Goal: Task Accomplishment & Management: Manage account settings

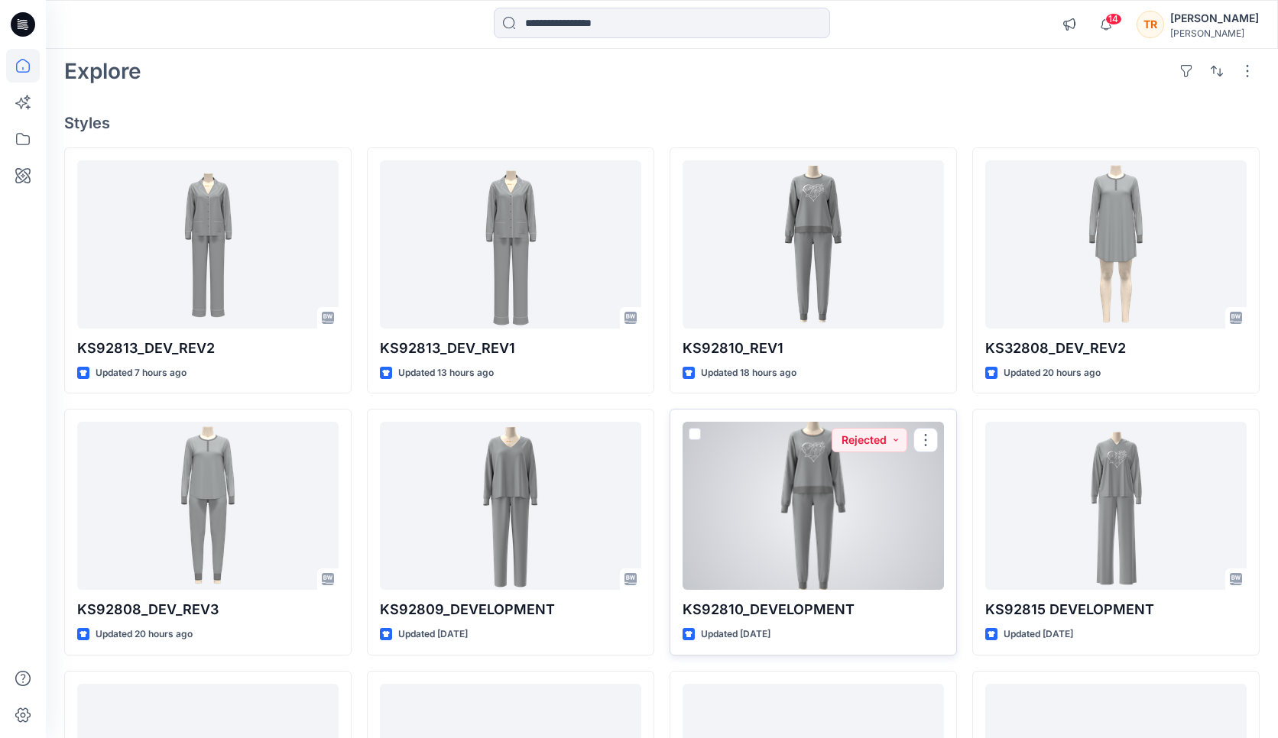
scroll to position [126, 0]
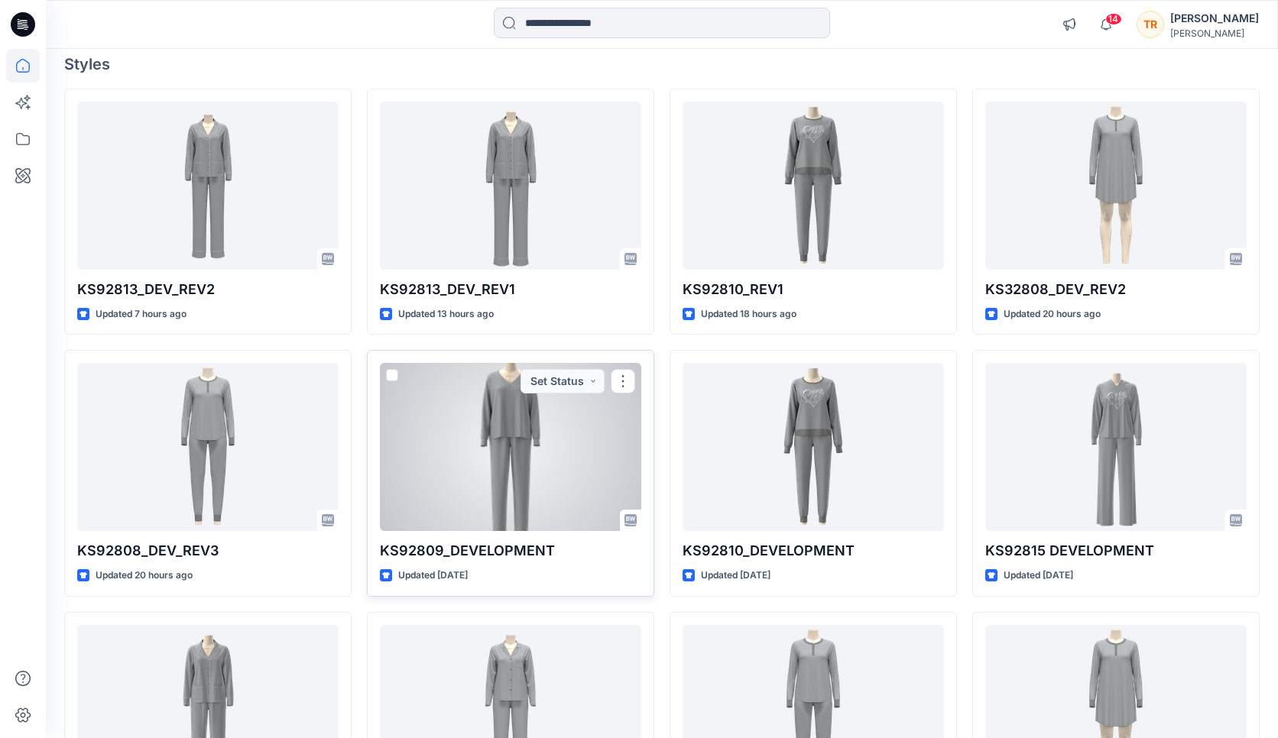
click at [539, 429] on div at bounding box center [510, 447] width 261 height 168
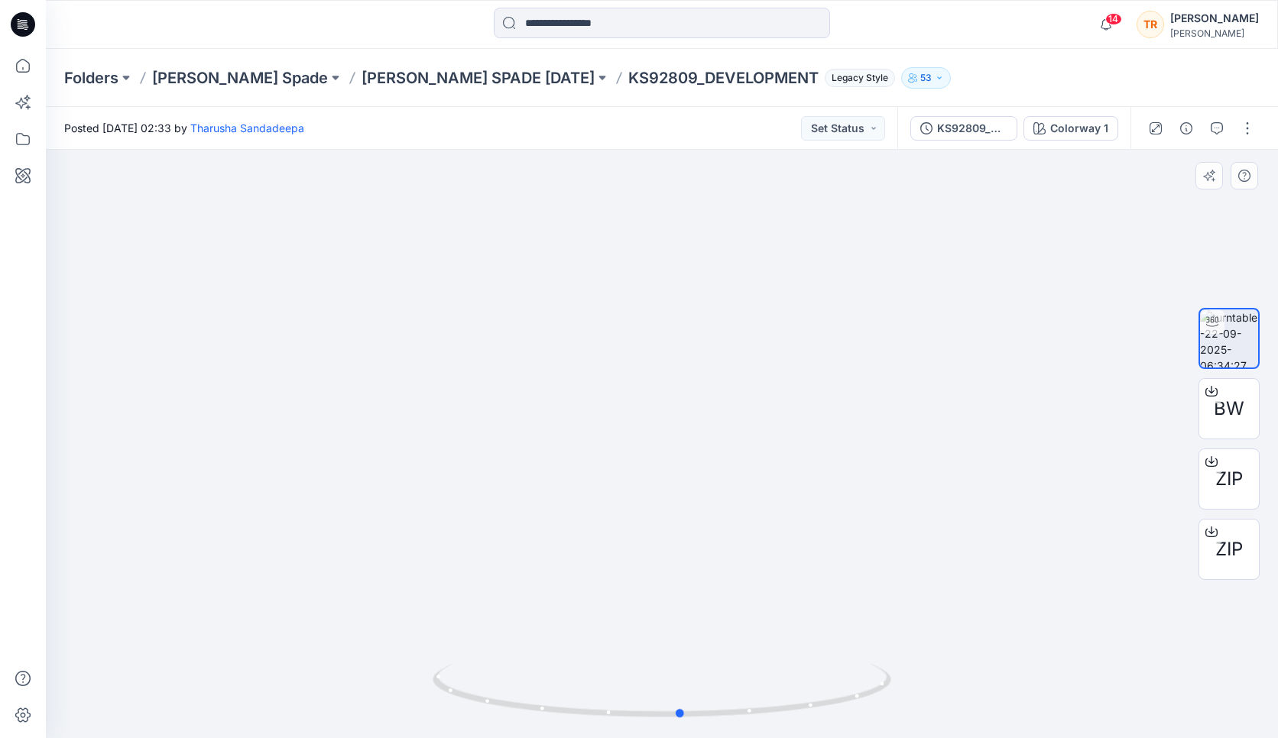
drag, startPoint x: 892, startPoint y: 677, endPoint x: 911, endPoint y: 638, distance: 43.4
click at [911, 638] on div at bounding box center [662, 444] width 1232 height 588
drag, startPoint x: 873, startPoint y: 680, endPoint x: 900, endPoint y: 675, distance: 27.1
click at [900, 675] on div at bounding box center [662, 444] width 1232 height 588
drag, startPoint x: 876, startPoint y: 685, endPoint x: 838, endPoint y: 680, distance: 38.5
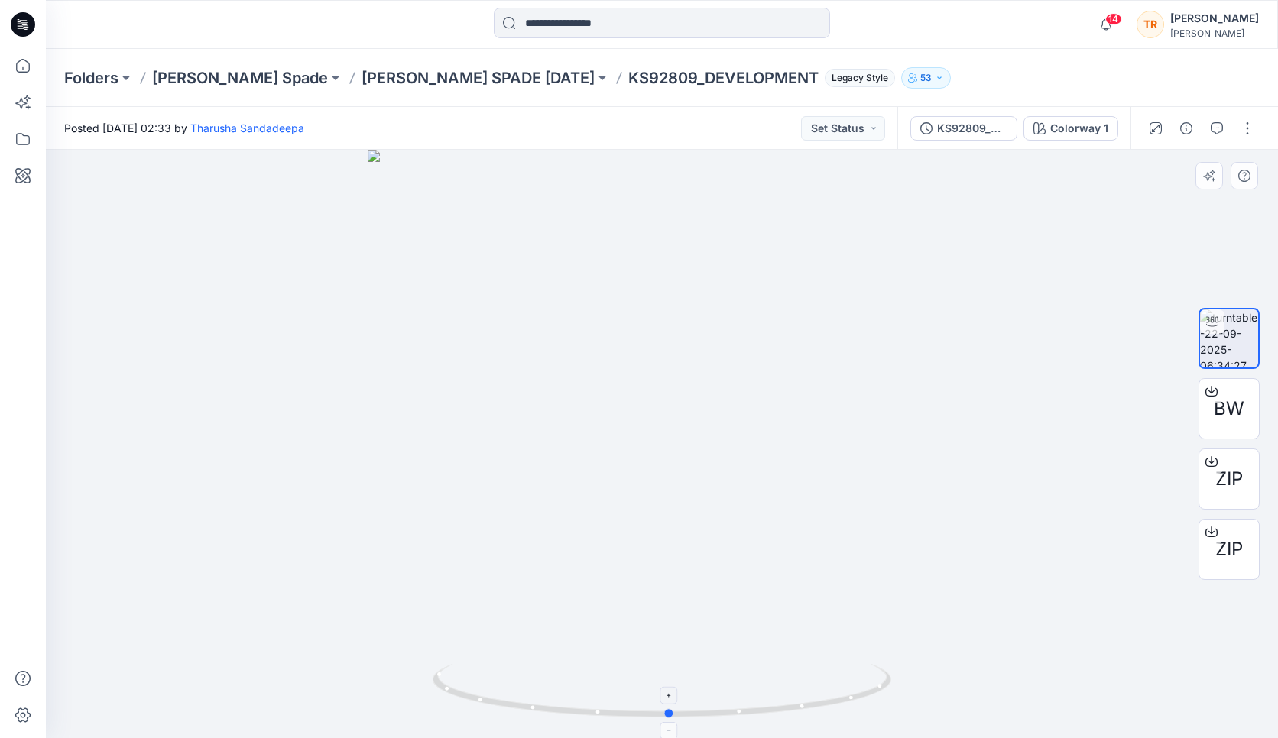
click at [838, 680] on icon at bounding box center [663, 692] width 462 height 57
click at [1237, 407] on span "BW" at bounding box center [1228, 409] width 31 height 28
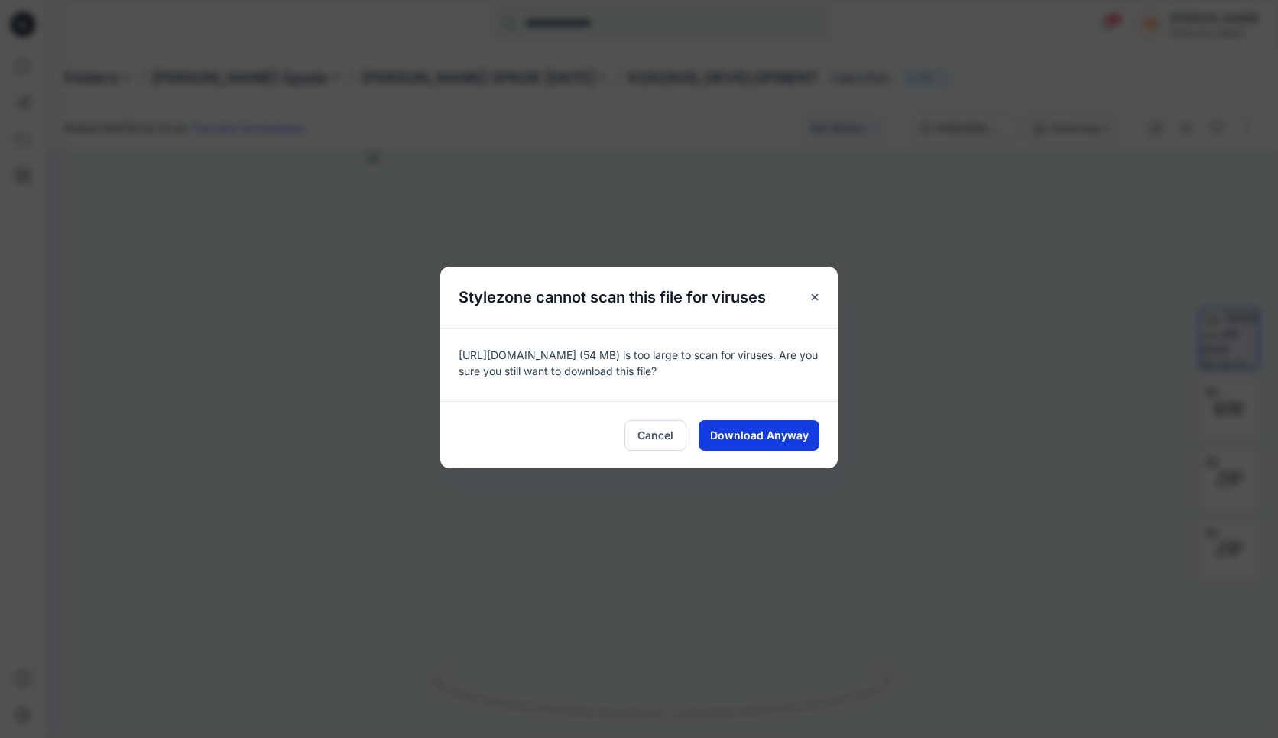
click at [773, 423] on button "Download Anyway" at bounding box center [758, 435] width 121 height 31
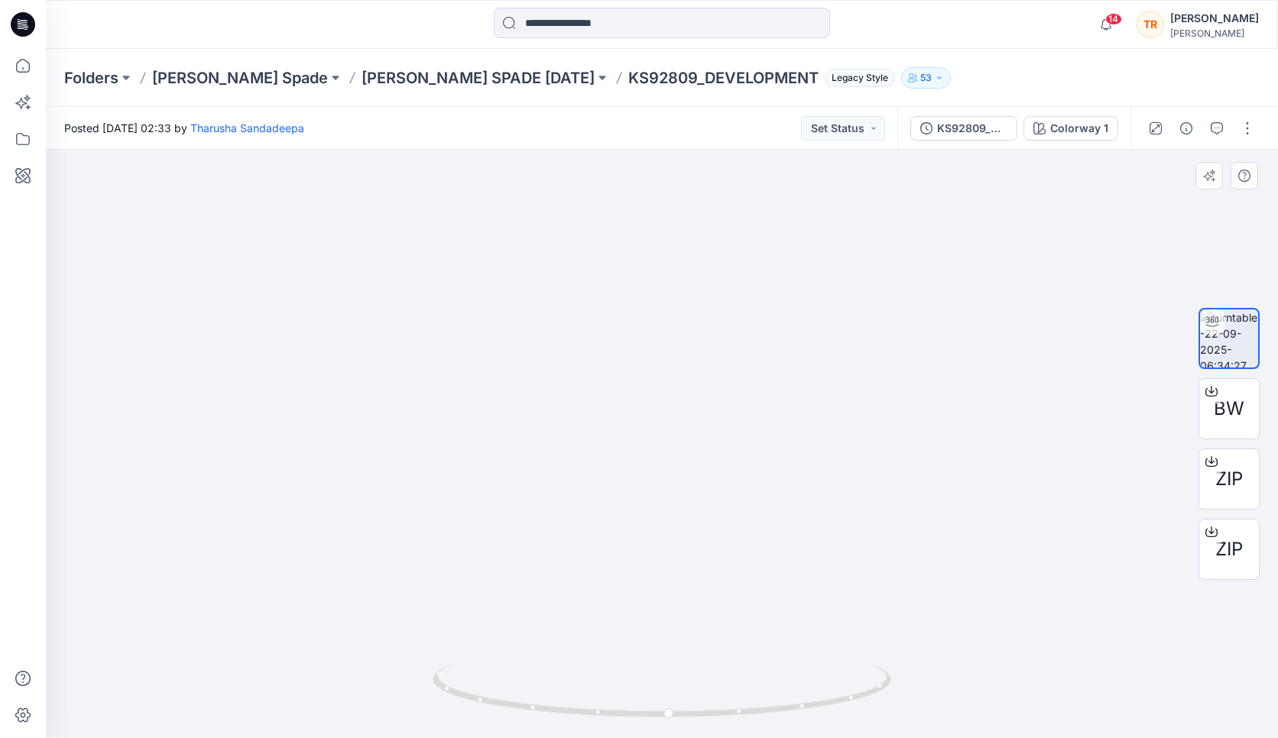
drag, startPoint x: 941, startPoint y: 244, endPoint x: 943, endPoint y: 472, distance: 228.5
click at [943, 472] on img at bounding box center [664, 350] width 1418 height 775
click at [1208, 125] on button "button" at bounding box center [1216, 128] width 24 height 24
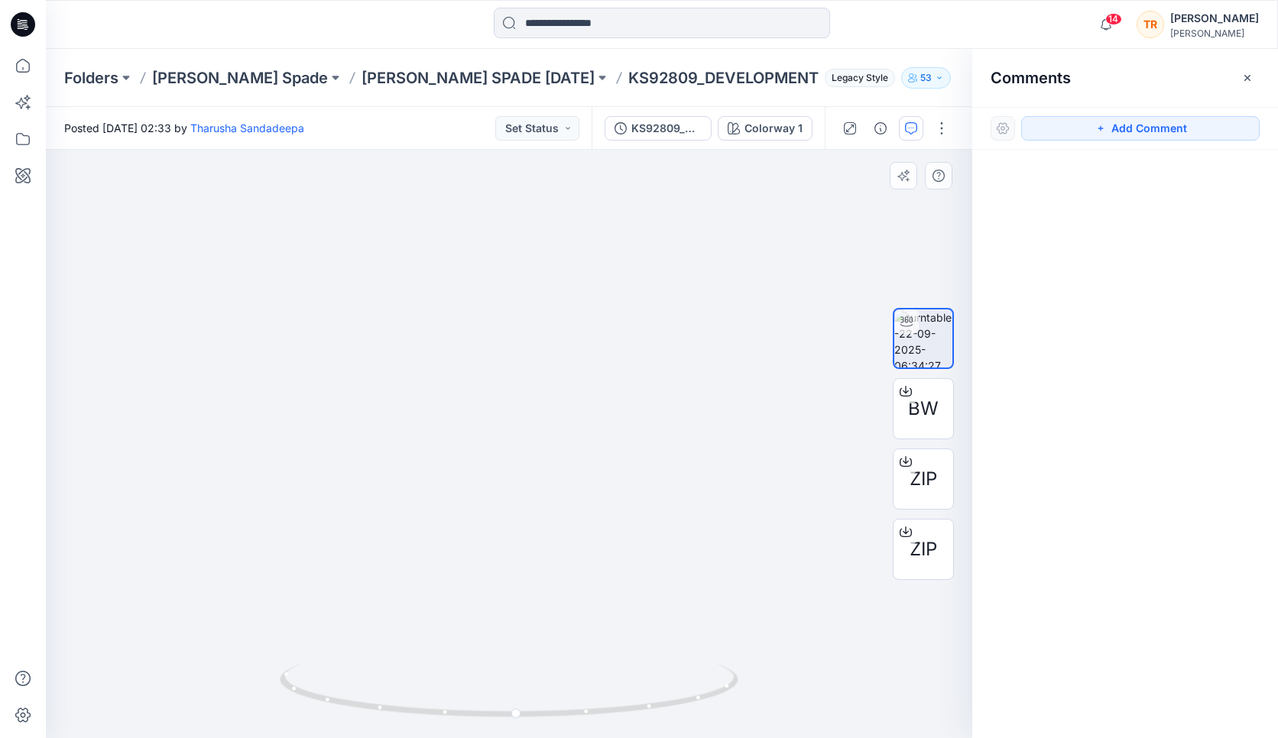
drag, startPoint x: 495, startPoint y: 202, endPoint x: 495, endPoint y: 338, distance: 136.0
click at [496, 338] on img at bounding box center [509, 444] width 1003 height 588
drag, startPoint x: 730, startPoint y: 679, endPoint x: 724, endPoint y: 687, distance: 10.4
click at [724, 687] on icon at bounding box center [511, 692] width 462 height 57
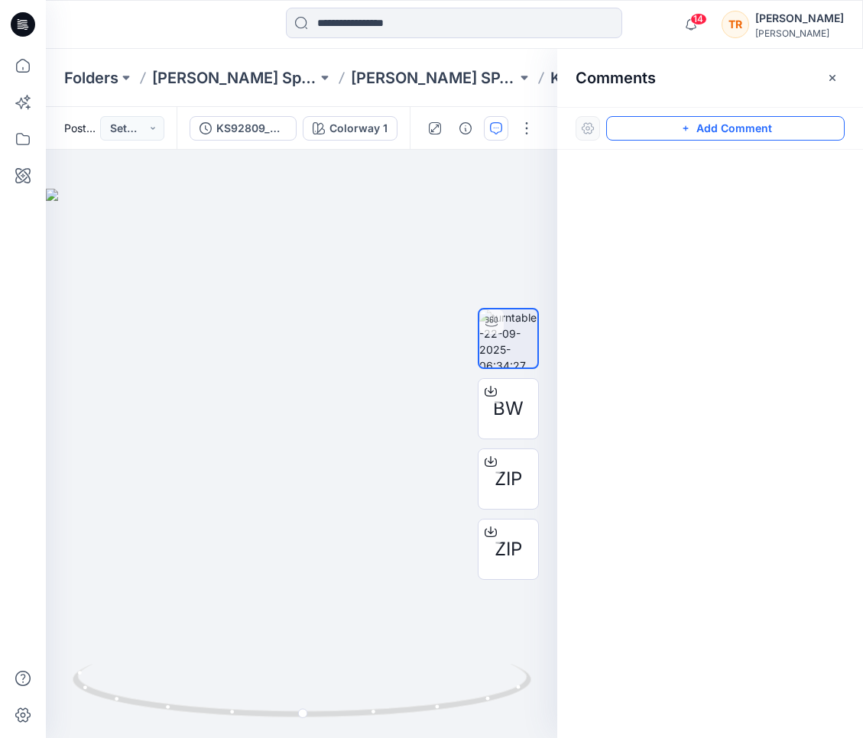
click at [710, 130] on button "Add Comment" at bounding box center [725, 128] width 238 height 24
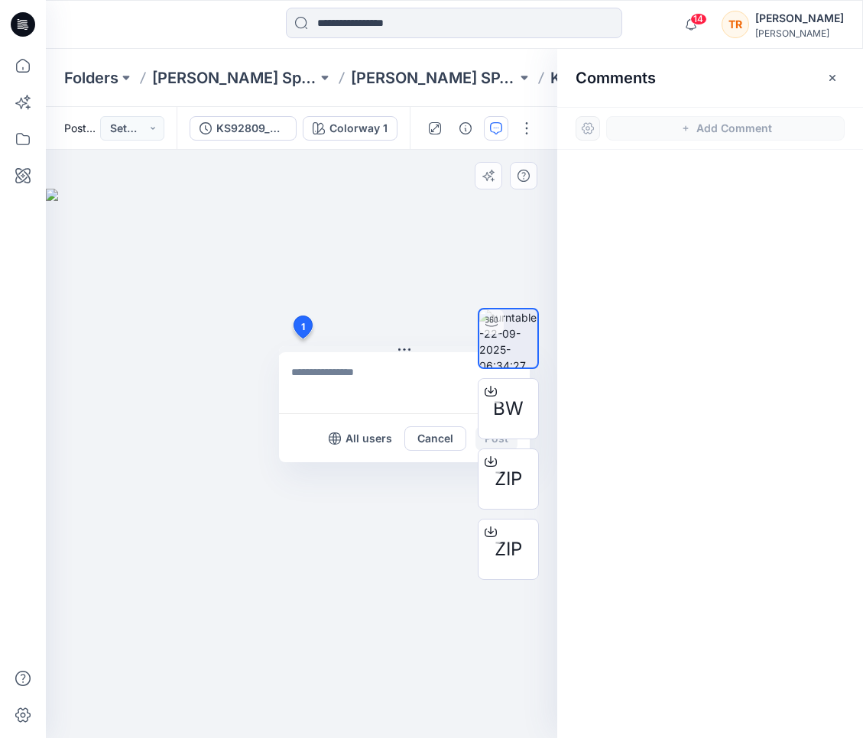
click at [302, 338] on div "1 All users Cancel Post" at bounding box center [301, 444] width 511 height 588
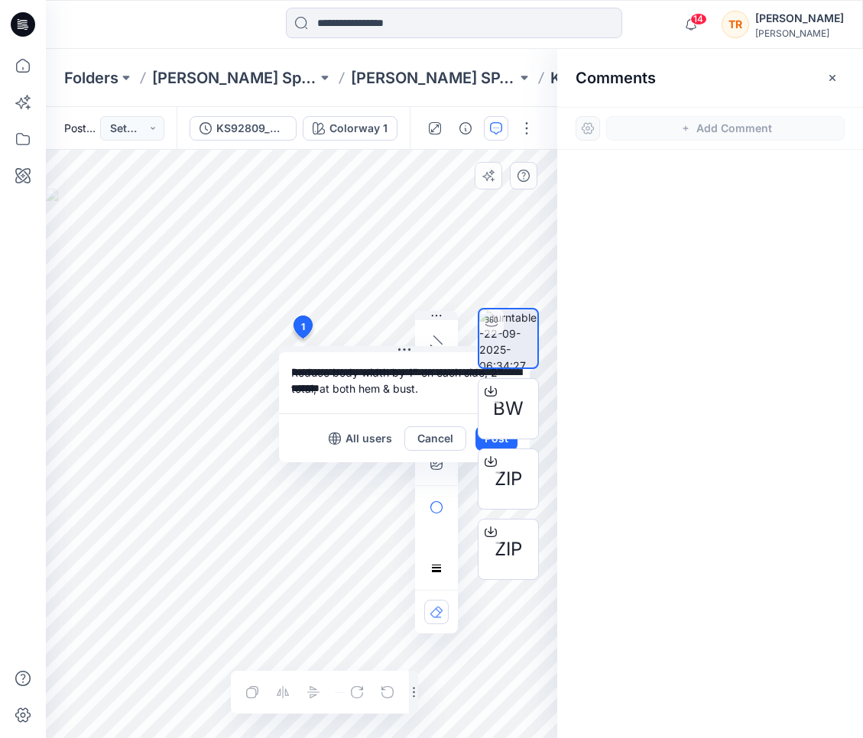
type textarea "**********"
click at [480, 444] on div "BW ZIP ZIP" at bounding box center [508, 444] width 61 height 382
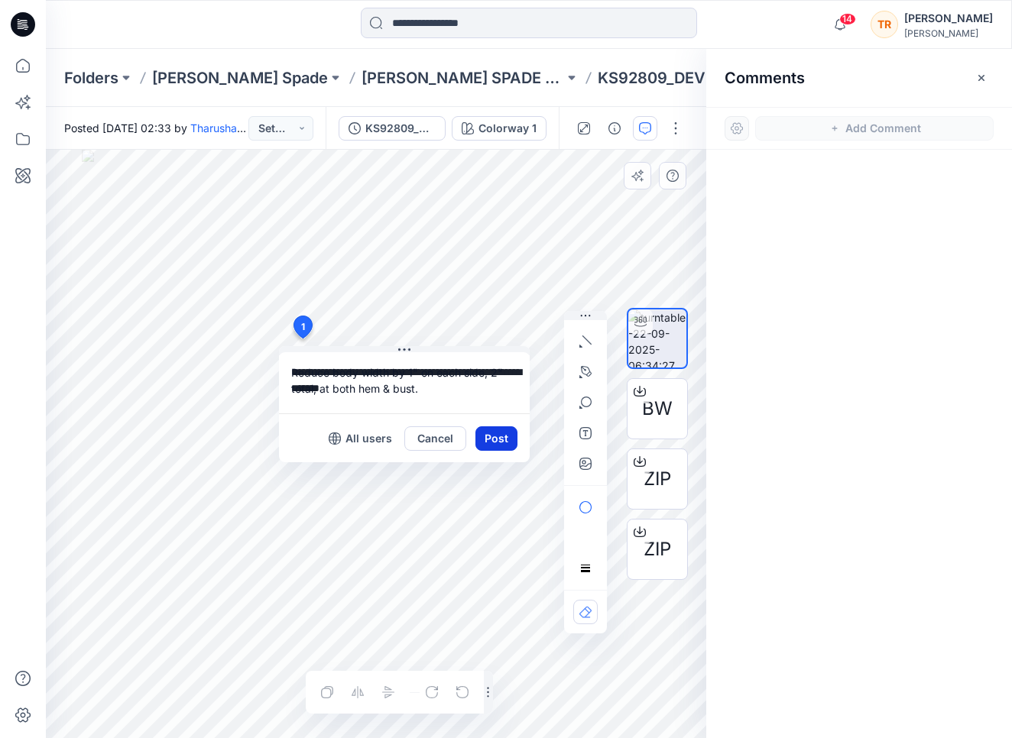
click at [500, 438] on button "Post" at bounding box center [496, 438] width 42 height 24
click at [305, 326] on div "1 Cancel Post Layer 1" at bounding box center [376, 444] width 660 height 588
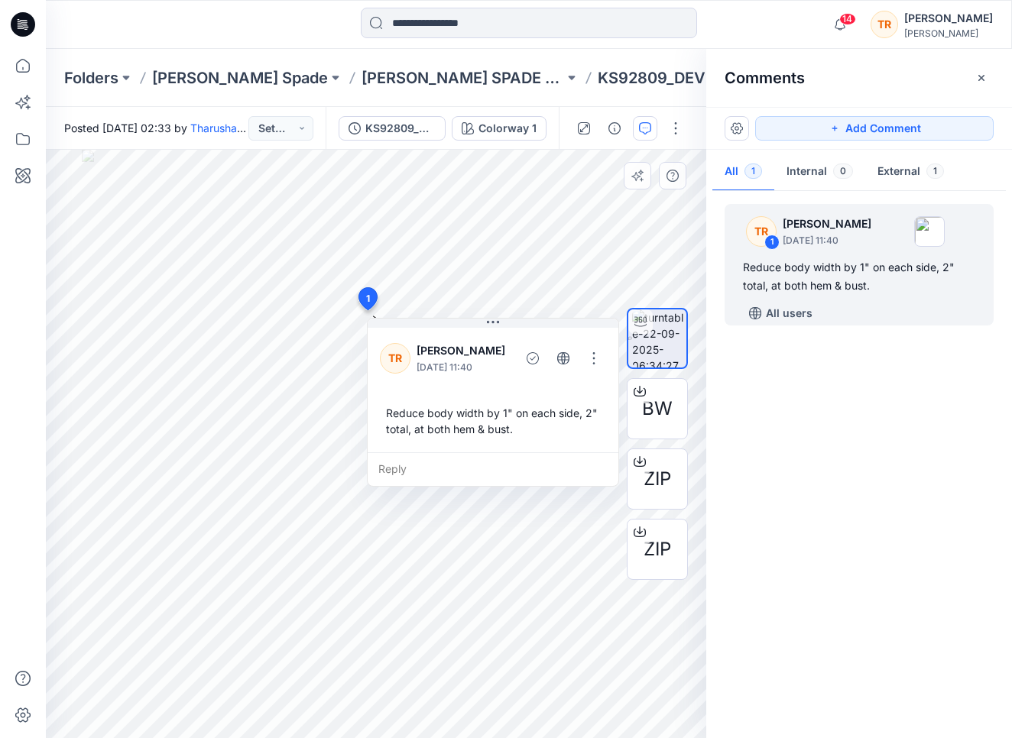
drag, startPoint x: 305, startPoint y: 326, endPoint x: 367, endPoint y: 296, distance: 68.4
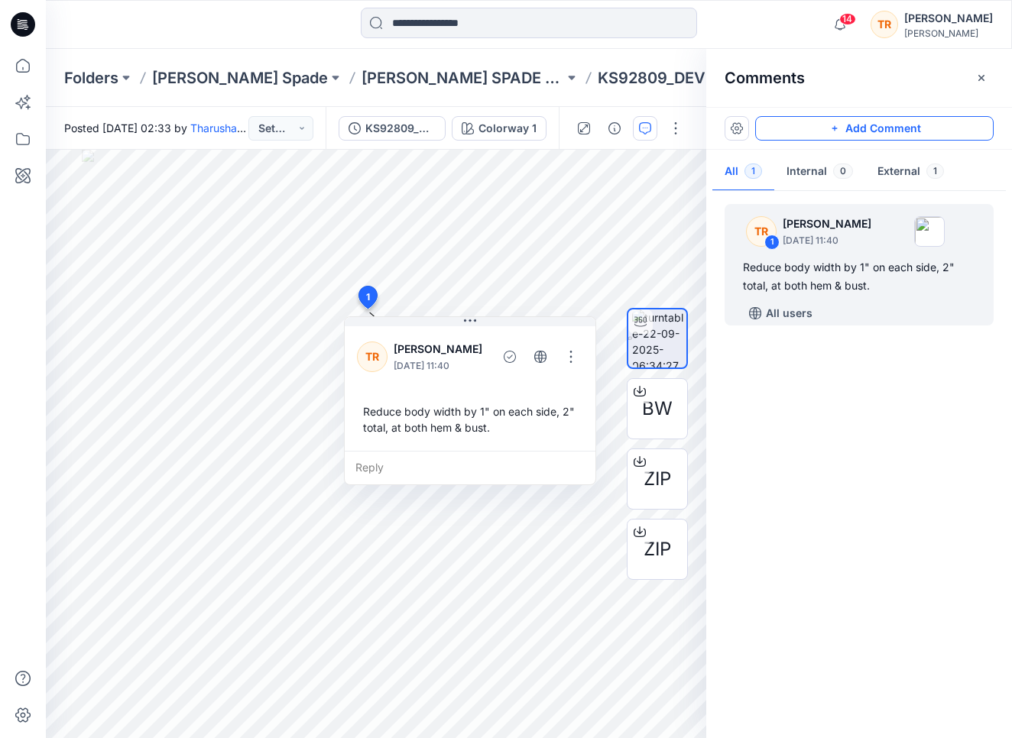
click at [904, 121] on button "Add Comment" at bounding box center [874, 128] width 238 height 24
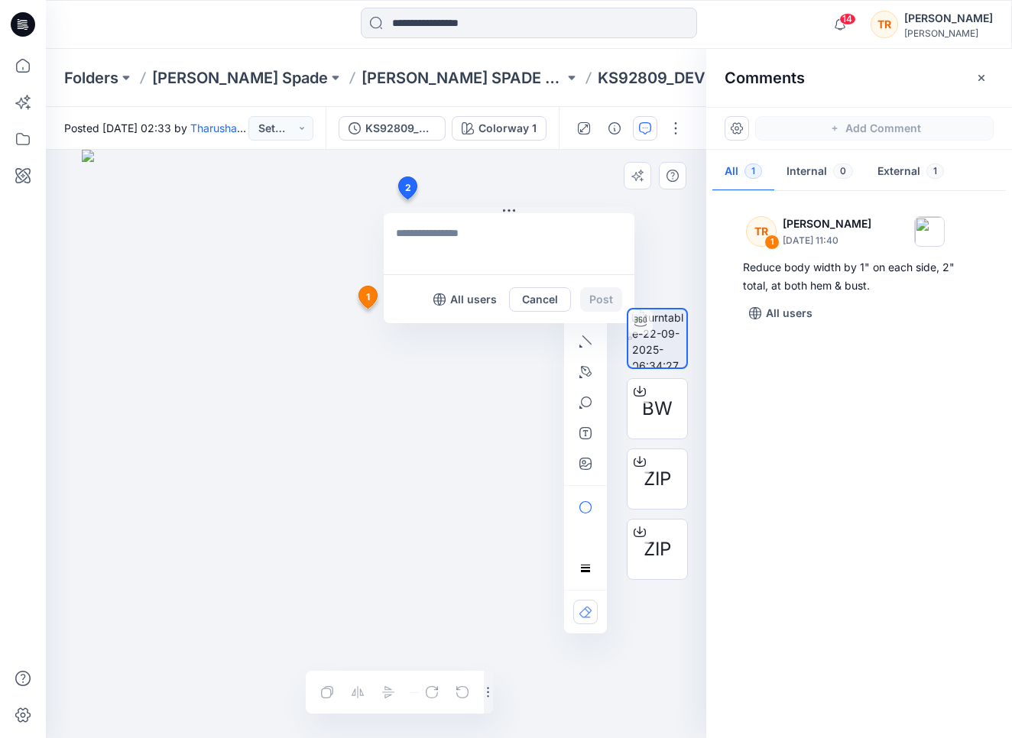
click at [407, 199] on div "2 All users Cancel Post 1 [PERSON_NAME] [DATE] 11:40 Reduce body width by 1" on…" at bounding box center [376, 444] width 660 height 588
type textarea "**********"
click at [596, 299] on button "Post" at bounding box center [601, 299] width 42 height 24
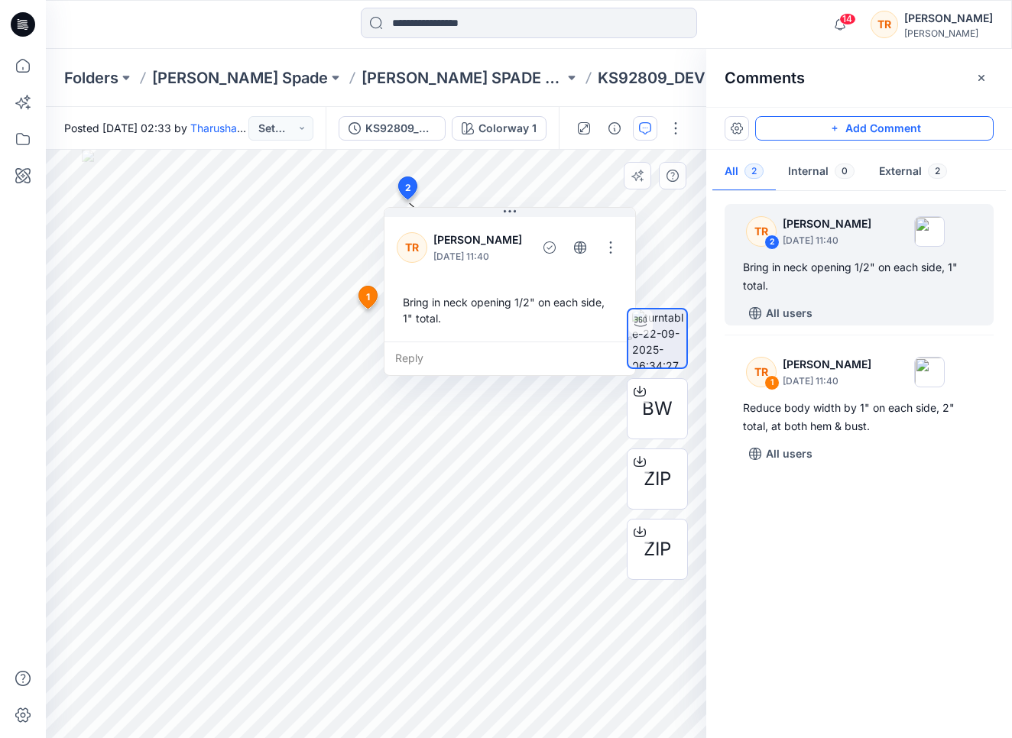
click at [837, 131] on icon "button" at bounding box center [834, 128] width 12 height 12
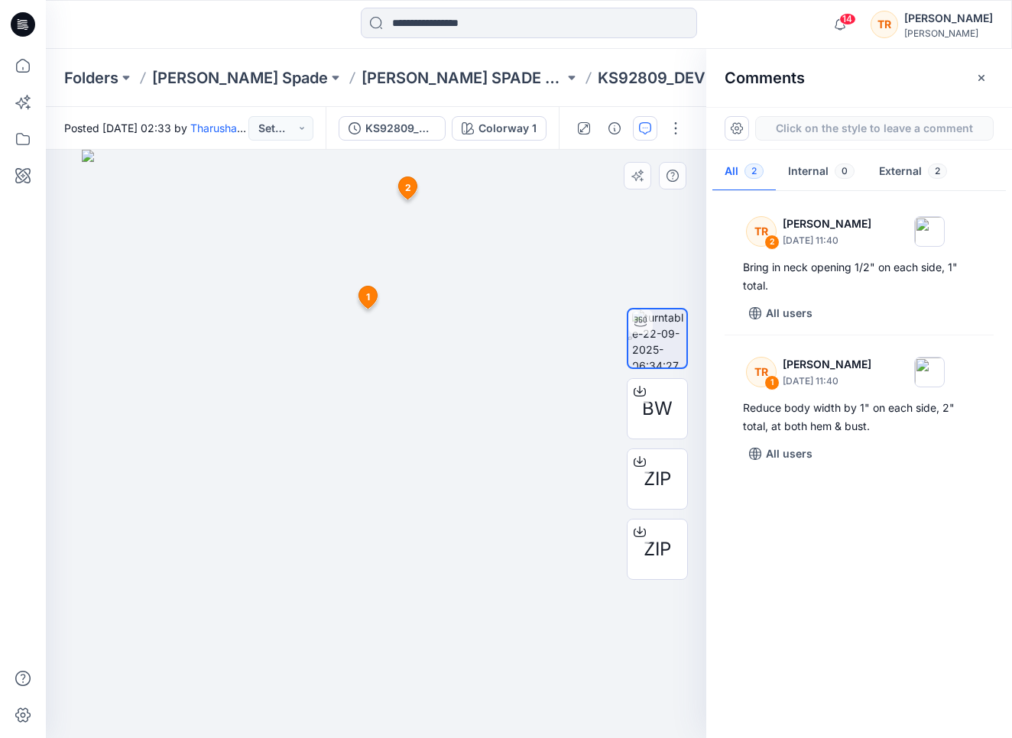
click at [423, 704] on div "3 1 [PERSON_NAME] [DATE] 11:40 Reduce body width by 1" on each side, 2" total, …" at bounding box center [376, 444] width 660 height 588
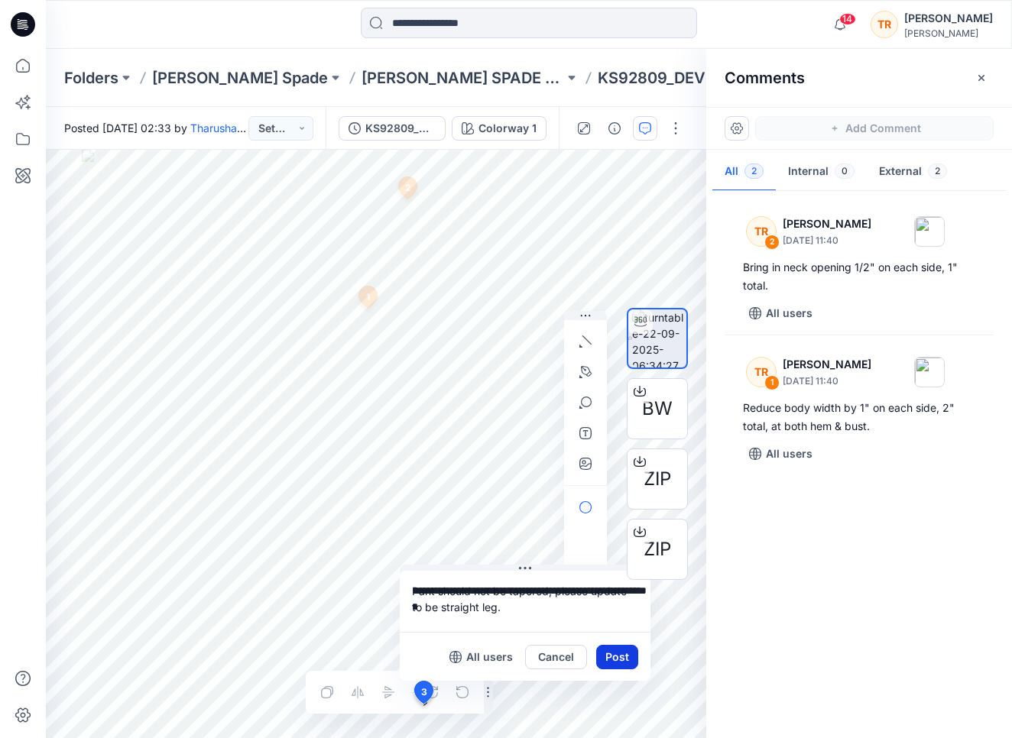
type textarea "**********"
click at [616, 655] on button "Post" at bounding box center [617, 657] width 42 height 24
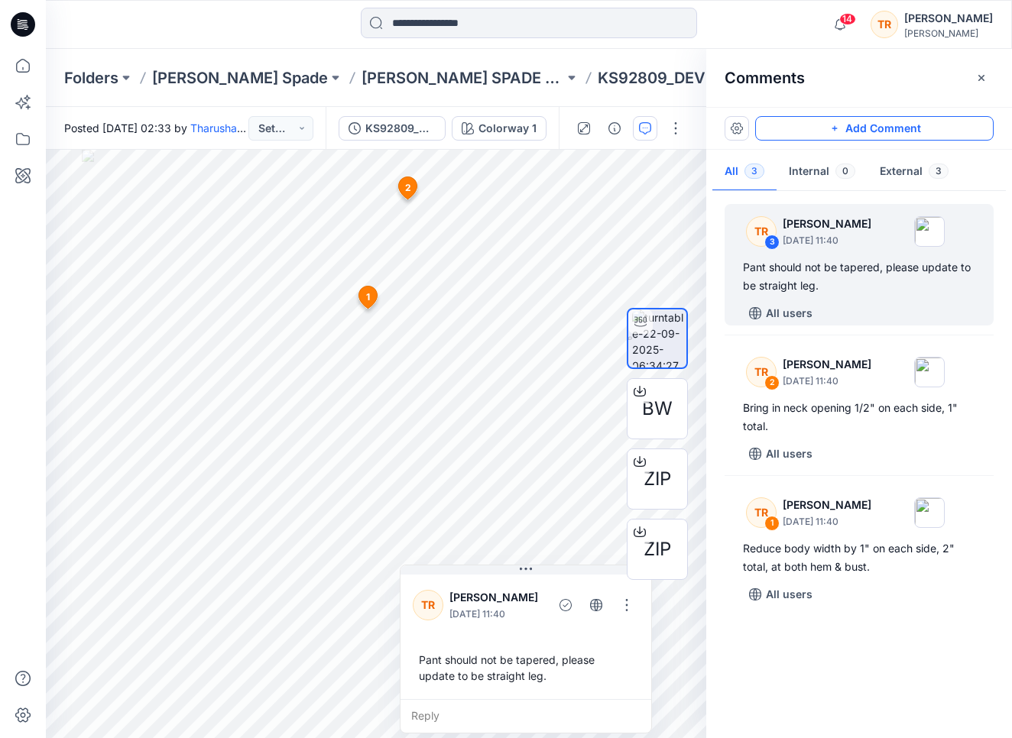
click at [846, 662] on div "TR 3 [PERSON_NAME] [DATE] 11:40 Pant should not be tapered, please update to be…" at bounding box center [859, 461] width 306 height 532
click at [297, 125] on button "Set Status" at bounding box center [280, 128] width 65 height 24
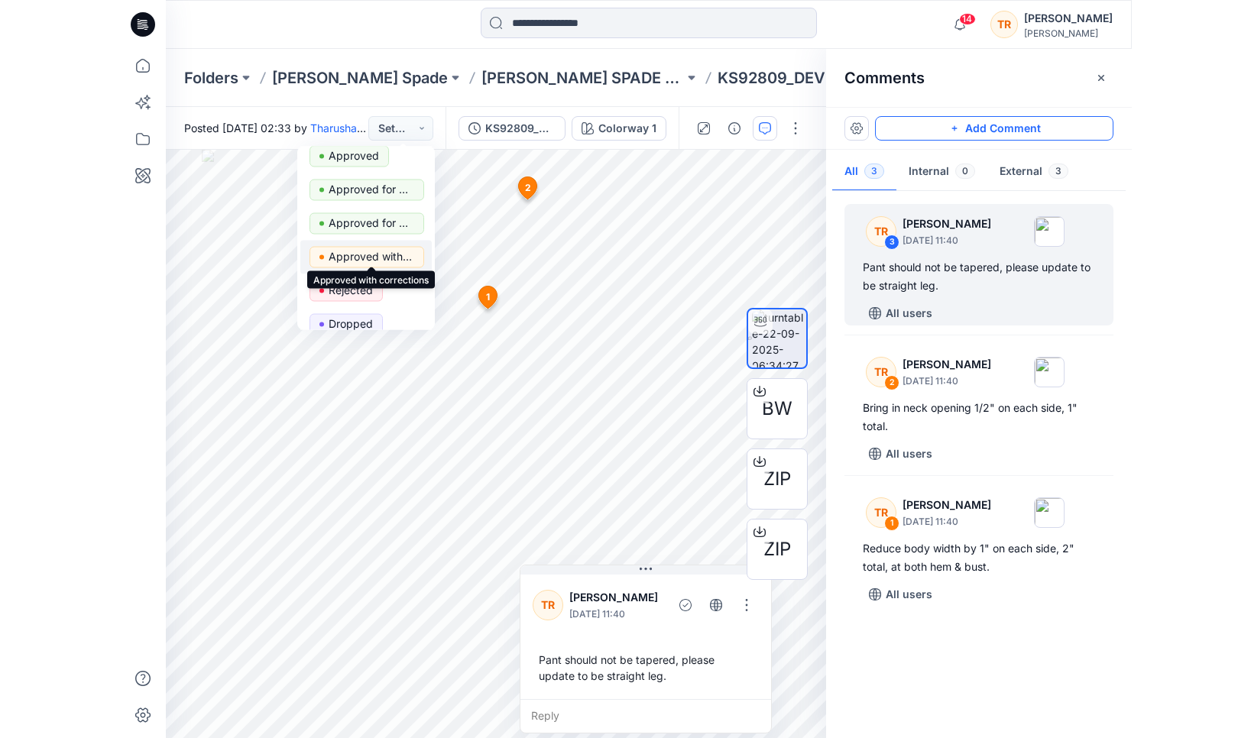
scroll to position [45, 0]
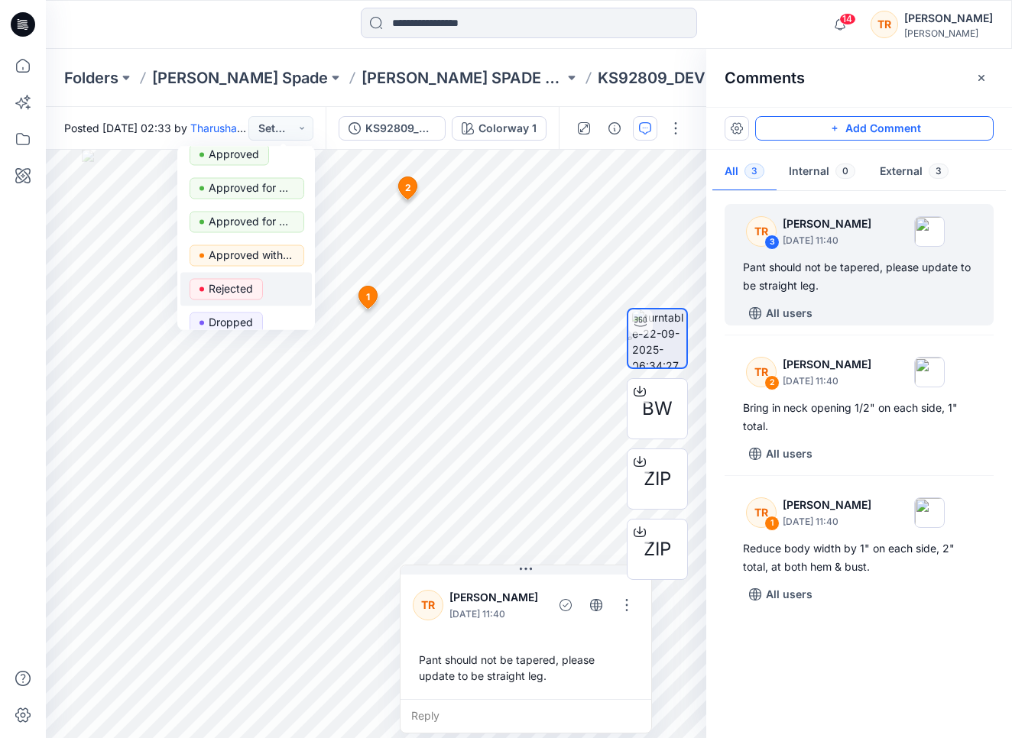
click at [245, 289] on p "Rejected" at bounding box center [231, 289] width 44 height 20
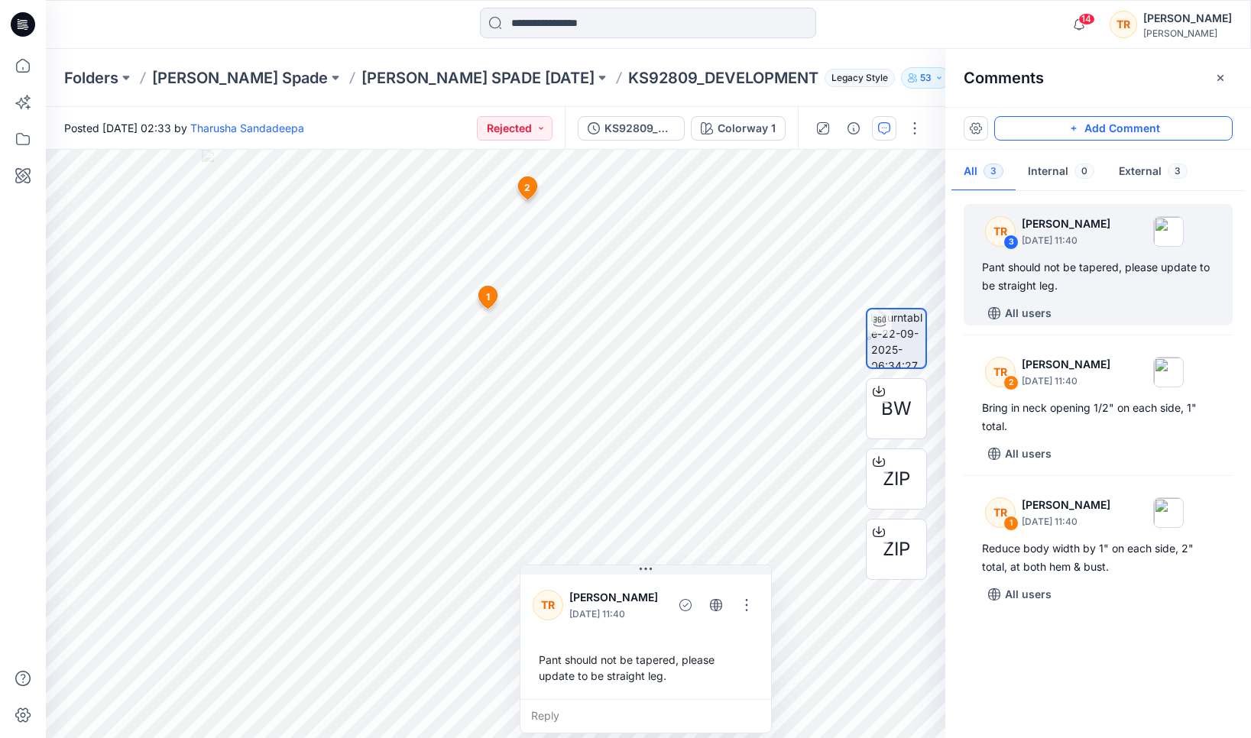
click at [628, 79] on p "KS92809_DEVELOPMENT" at bounding box center [723, 77] width 190 height 21
click at [361, 86] on p "[PERSON_NAME] SPADE [DATE]" at bounding box center [477, 77] width 233 height 21
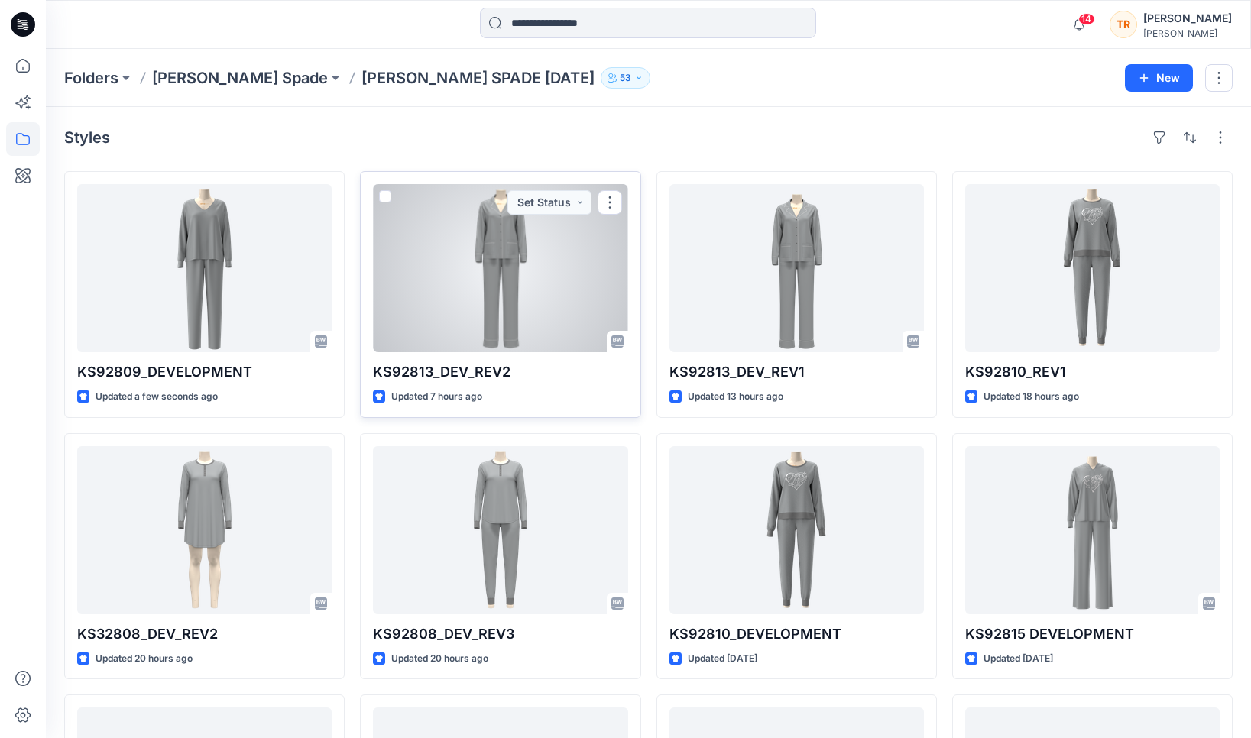
click at [533, 288] on div at bounding box center [500, 268] width 254 height 168
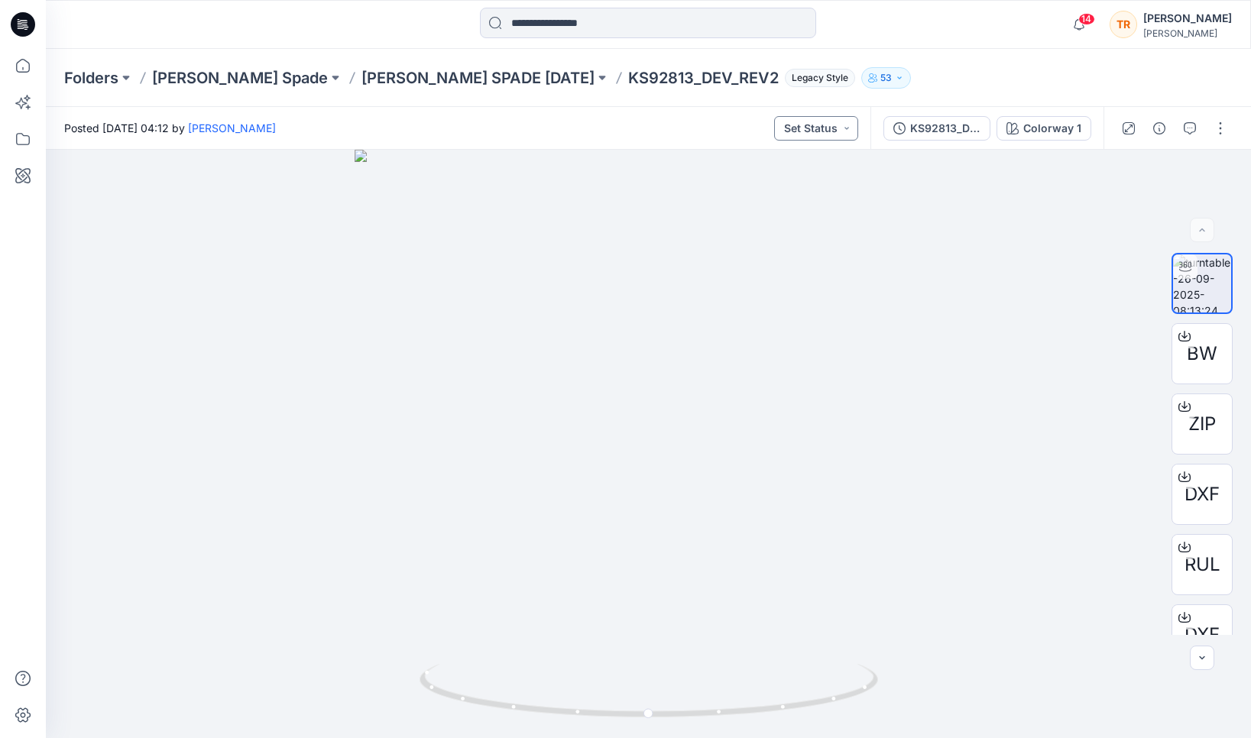
click at [841, 121] on button "Set Status" at bounding box center [816, 128] width 84 height 24
click at [803, 196] on span "Approved" at bounding box center [773, 199] width 79 height 21
click at [361, 75] on p "[PERSON_NAME] SPADE [DATE]" at bounding box center [477, 77] width 233 height 21
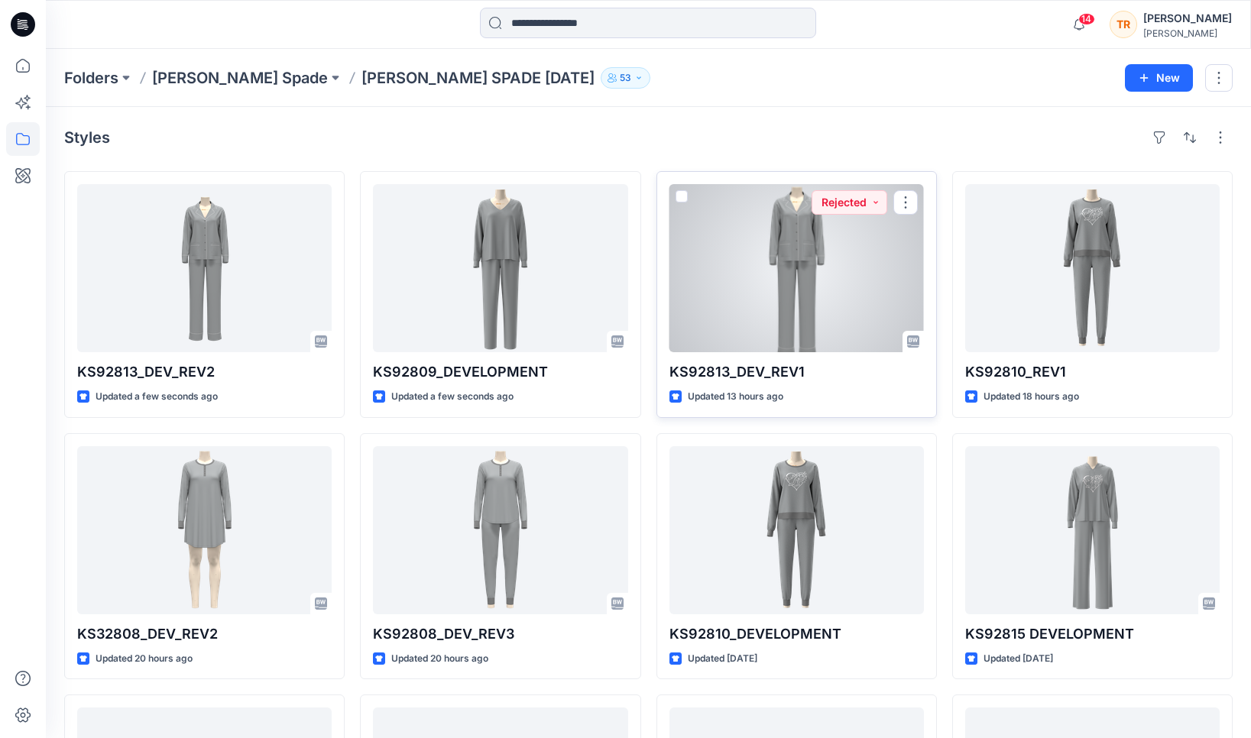
click at [719, 306] on div at bounding box center [796, 268] width 254 height 168
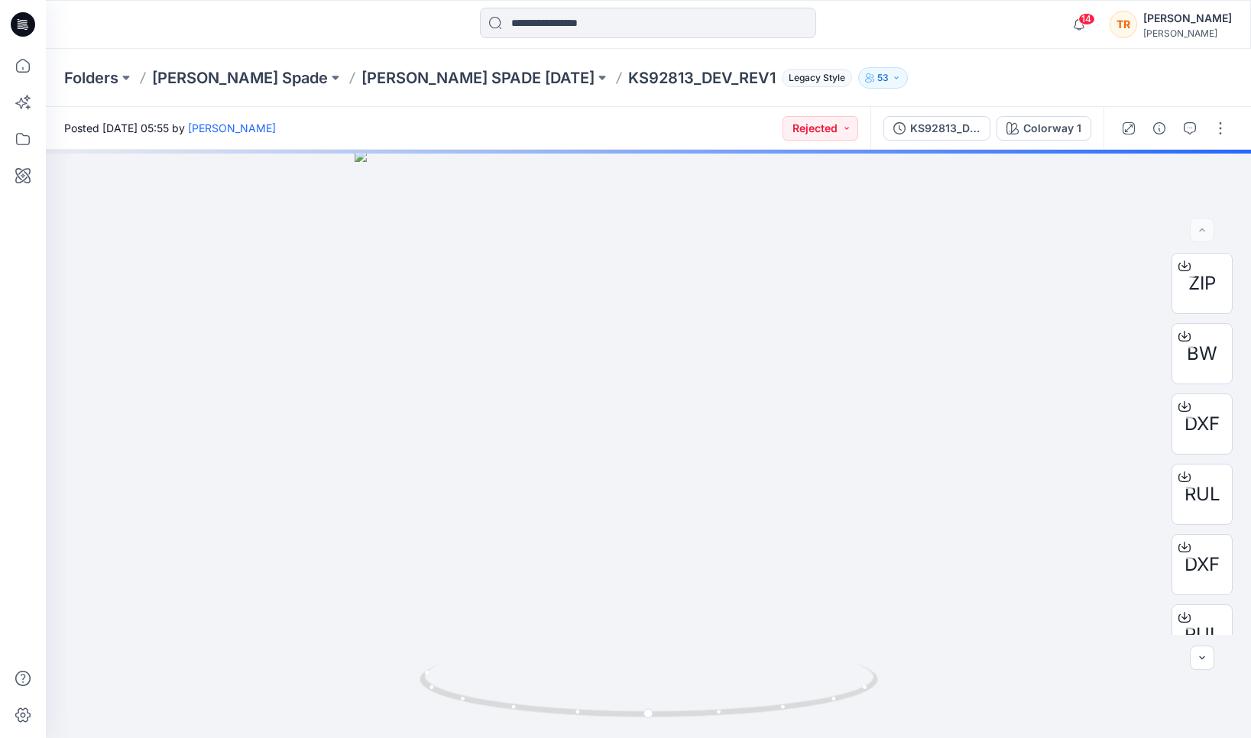
click at [628, 74] on p "KS92813_DEV_REV1" at bounding box center [701, 77] width 147 height 21
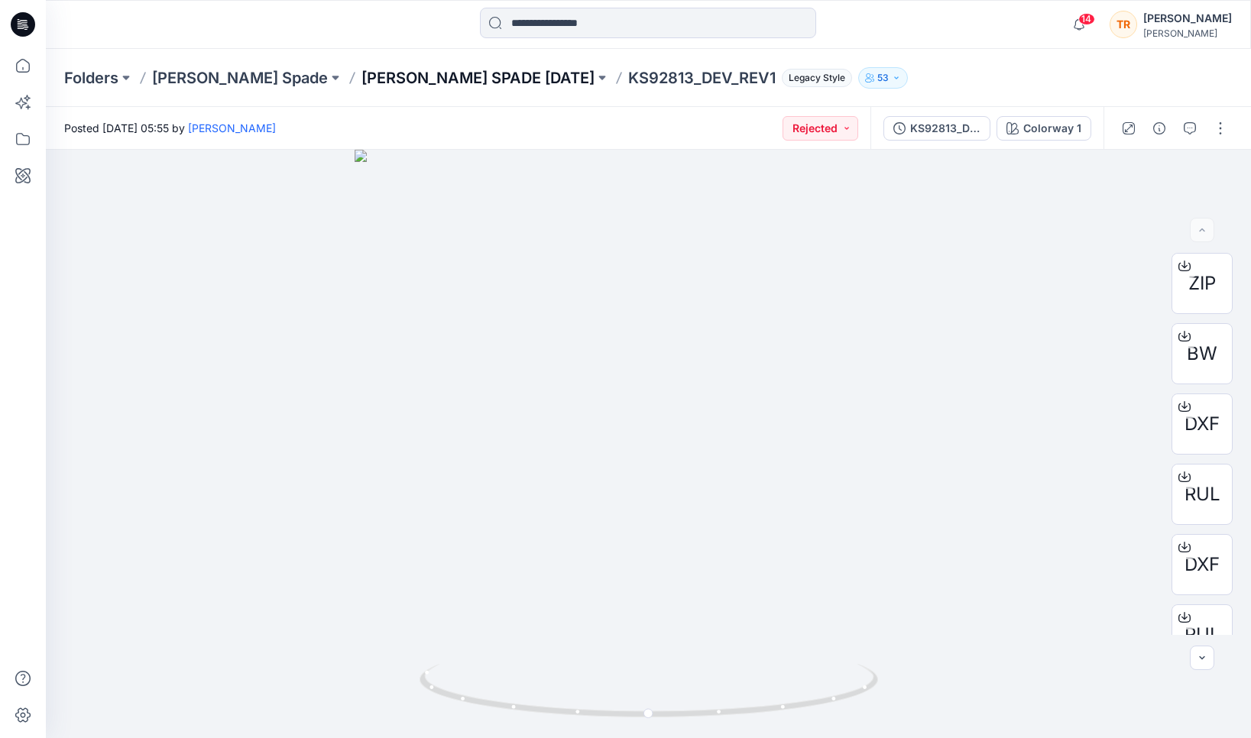
click at [361, 79] on p "[PERSON_NAME] SPADE [DATE]" at bounding box center [477, 77] width 233 height 21
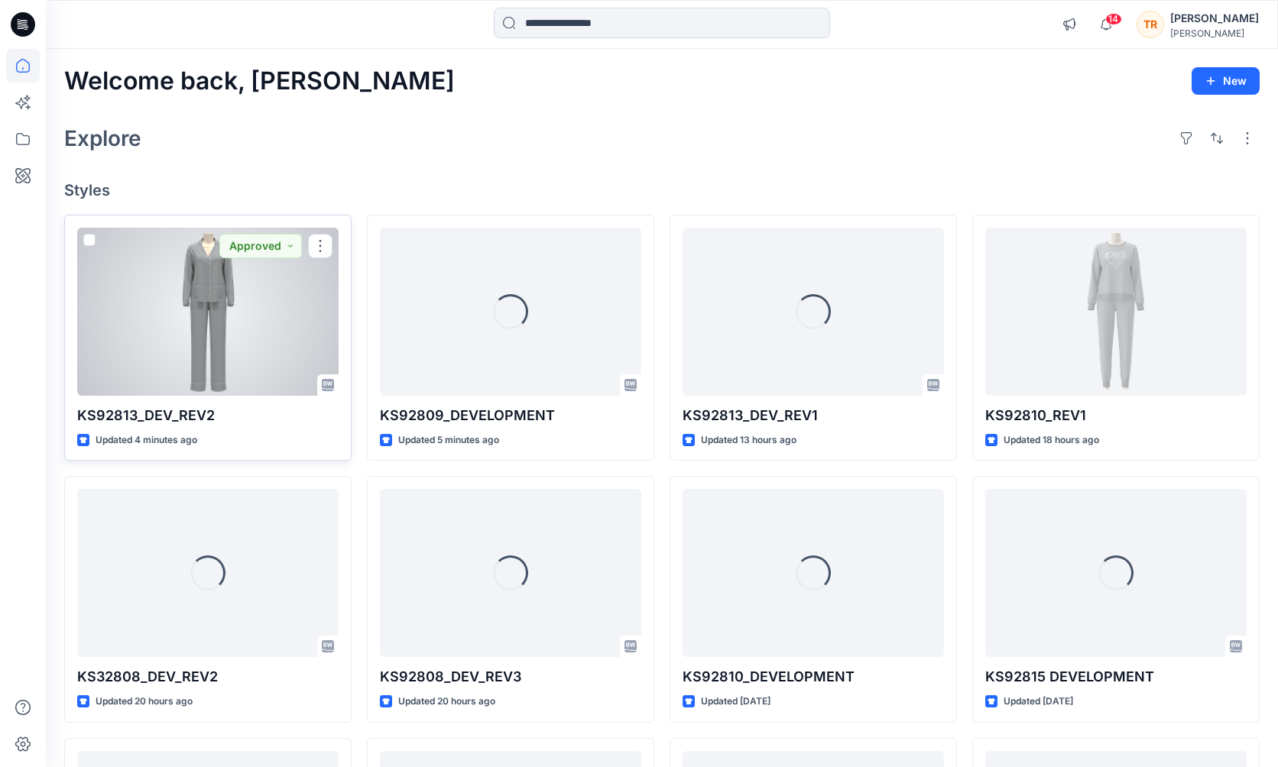
click at [230, 362] on div at bounding box center [207, 312] width 261 height 168
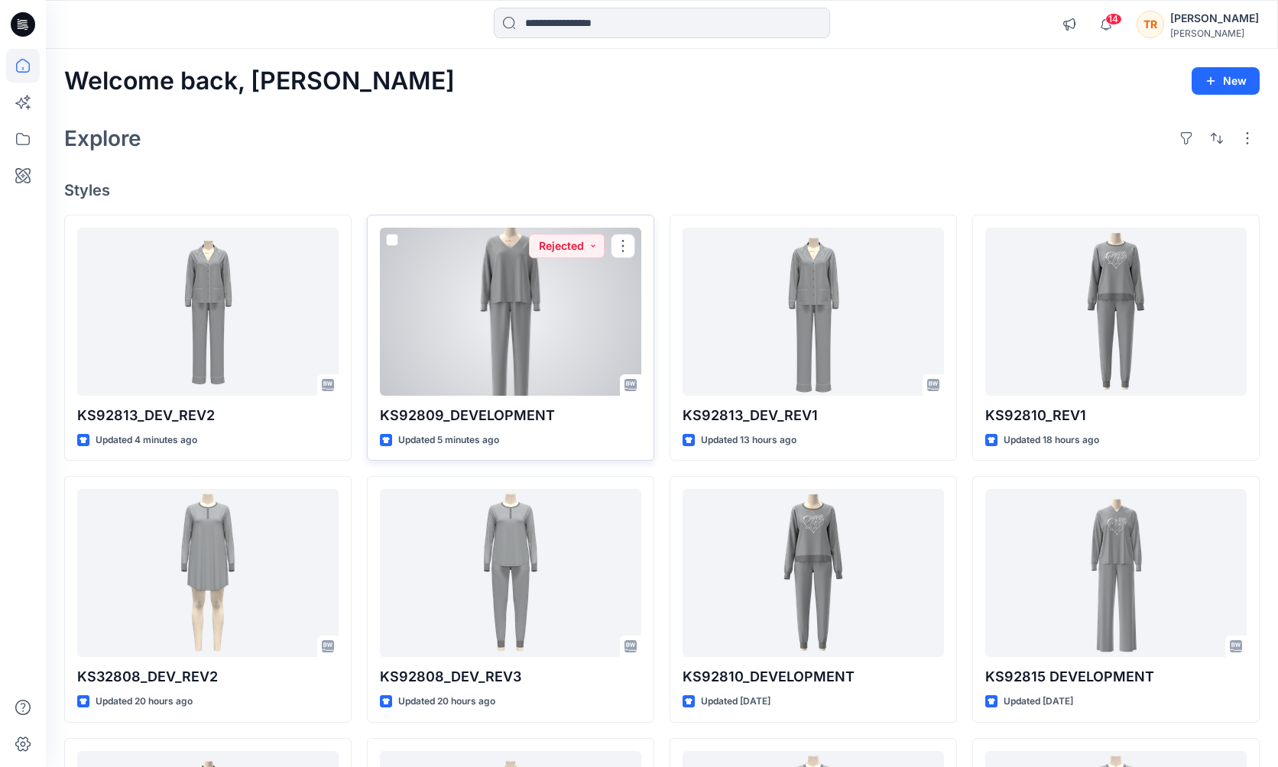
click at [515, 312] on div at bounding box center [510, 312] width 261 height 168
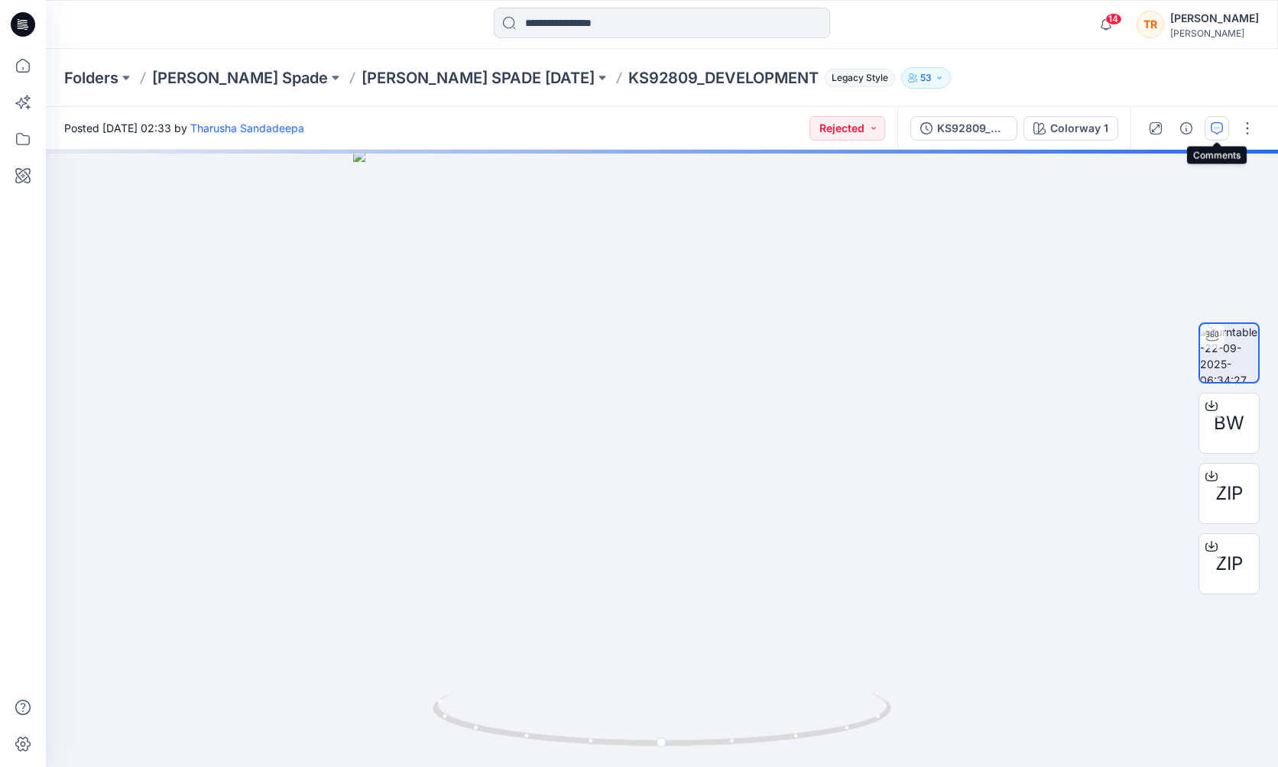
click at [1225, 128] on button "button" at bounding box center [1216, 128] width 24 height 24
